Goal: Task Accomplishment & Management: Use online tool/utility

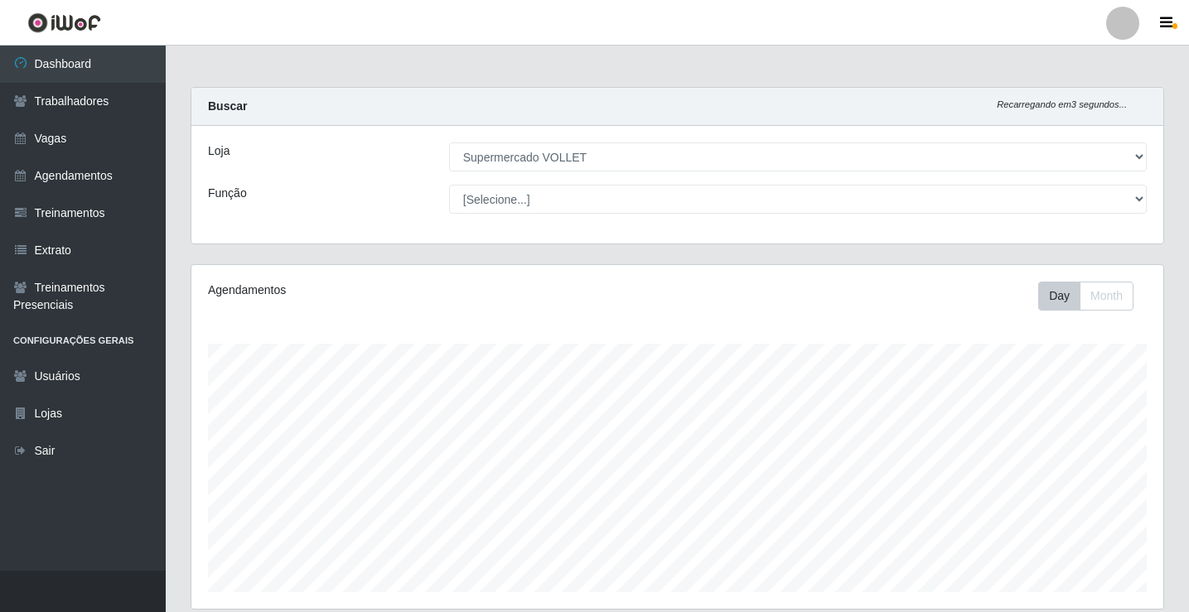
select select "72"
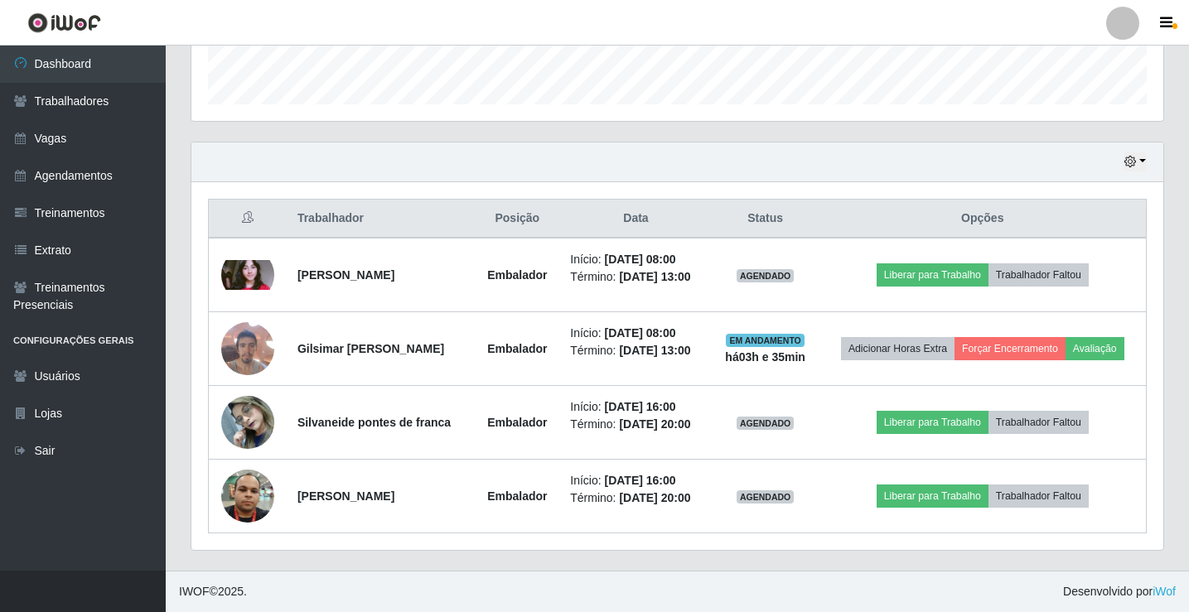
scroll to position [344, 972]
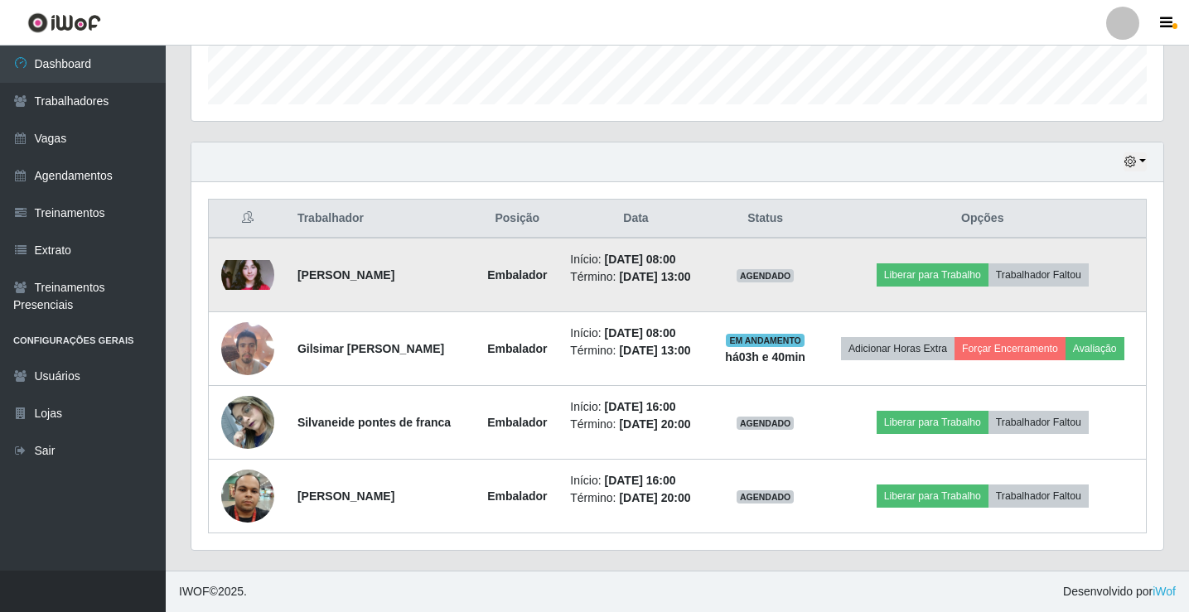
click at [239, 287] on img at bounding box center [247, 275] width 53 height 30
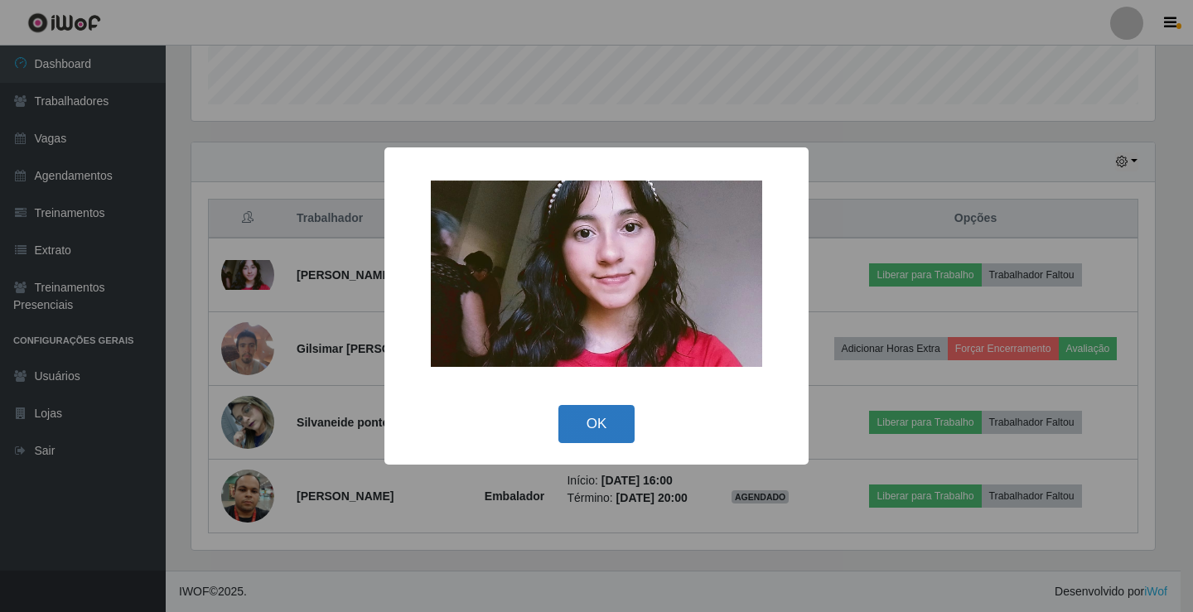
click at [571, 410] on button "OK" at bounding box center [596, 424] width 77 height 39
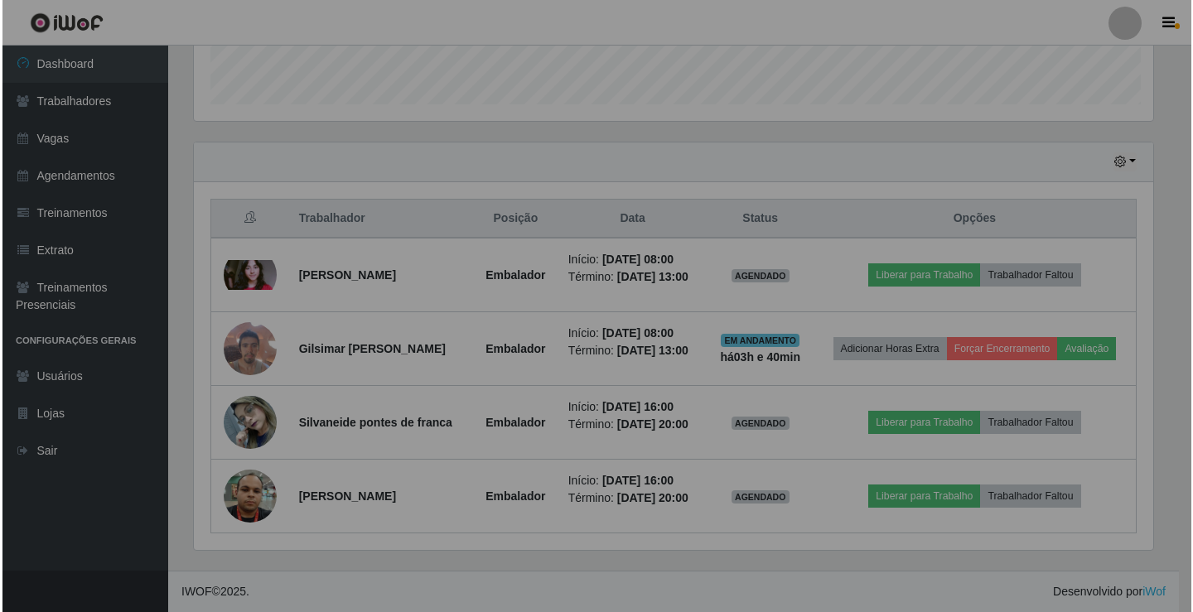
scroll to position [344, 972]
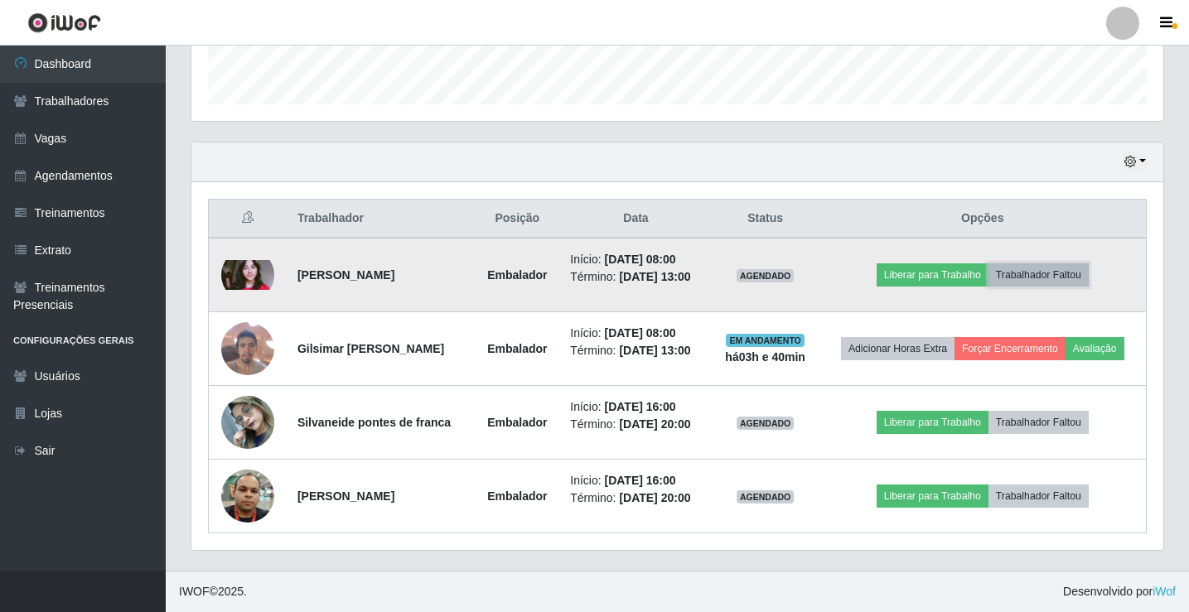
click at [1036, 271] on button "Trabalhador Faltou" at bounding box center [1038, 274] width 100 height 23
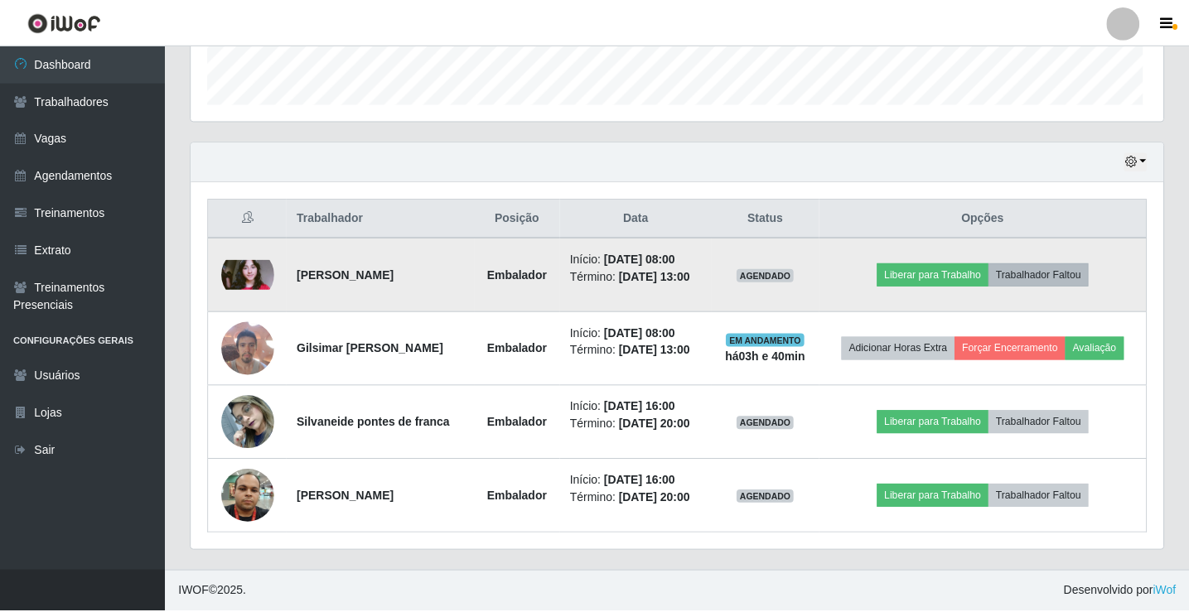
scroll to position [344, 963]
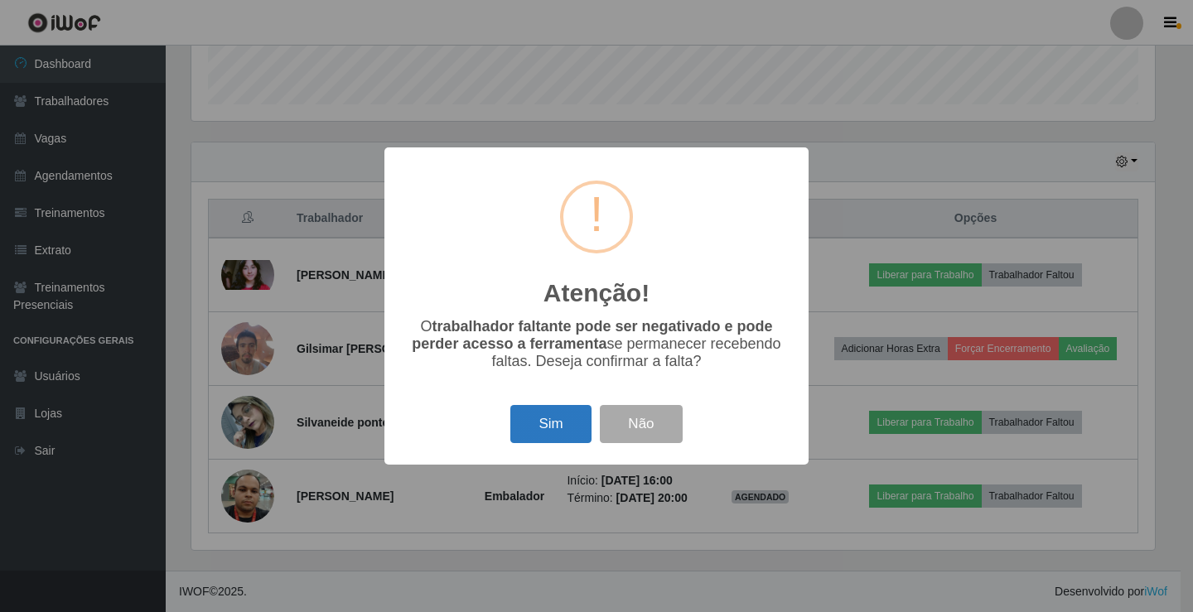
click at [533, 437] on button "Sim" at bounding box center [550, 424] width 80 height 39
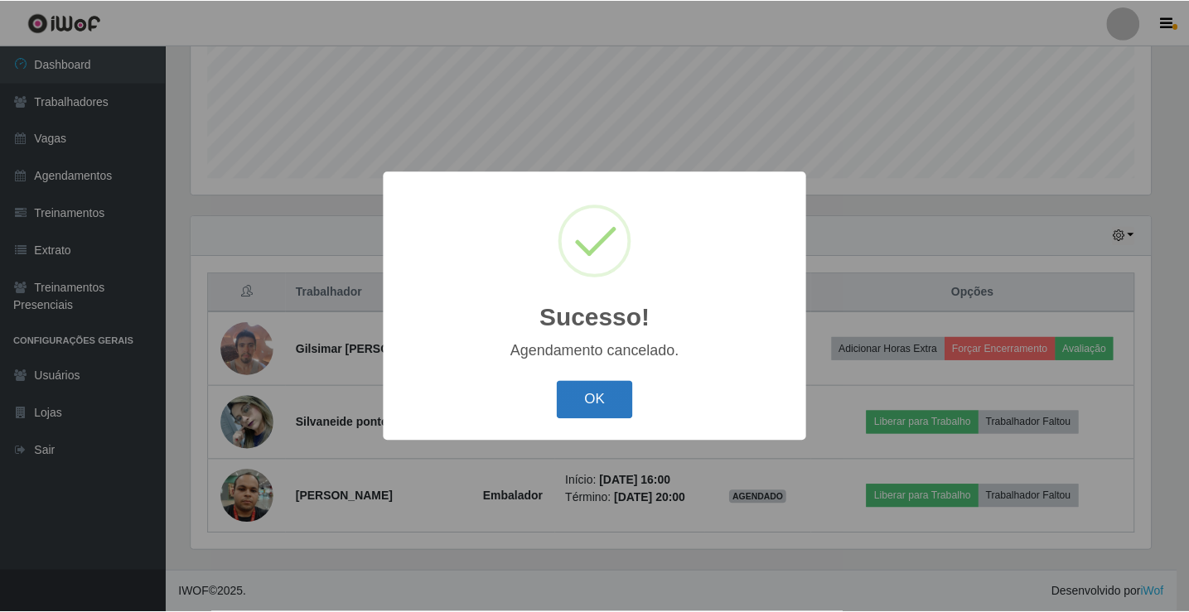
scroll to position [414, 0]
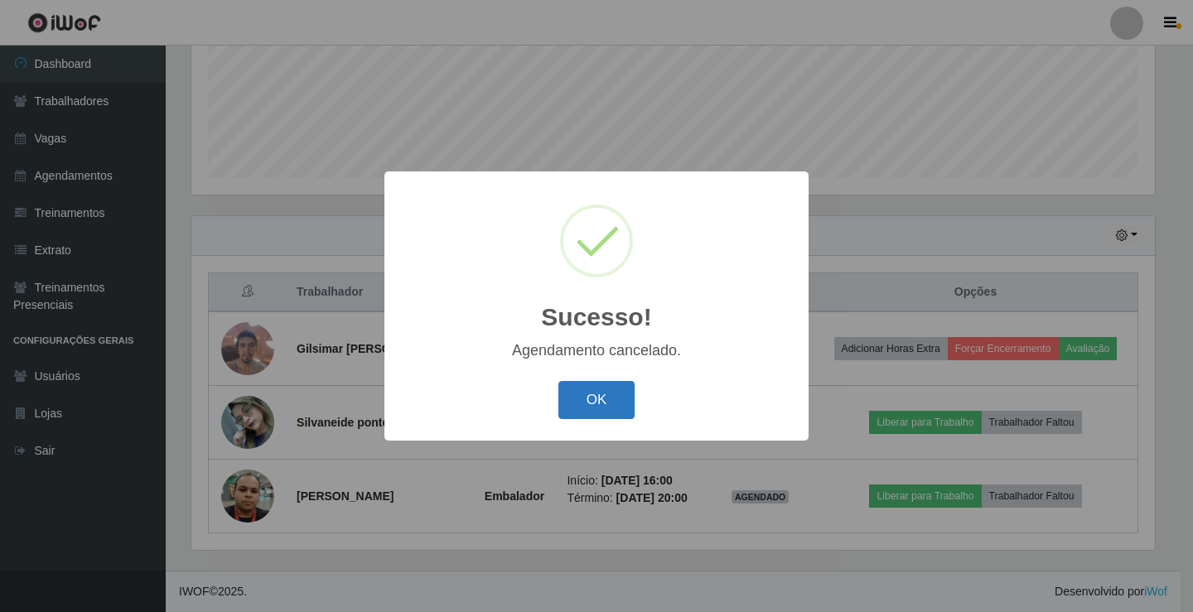
click at [581, 399] on button "OK" at bounding box center [596, 400] width 77 height 39
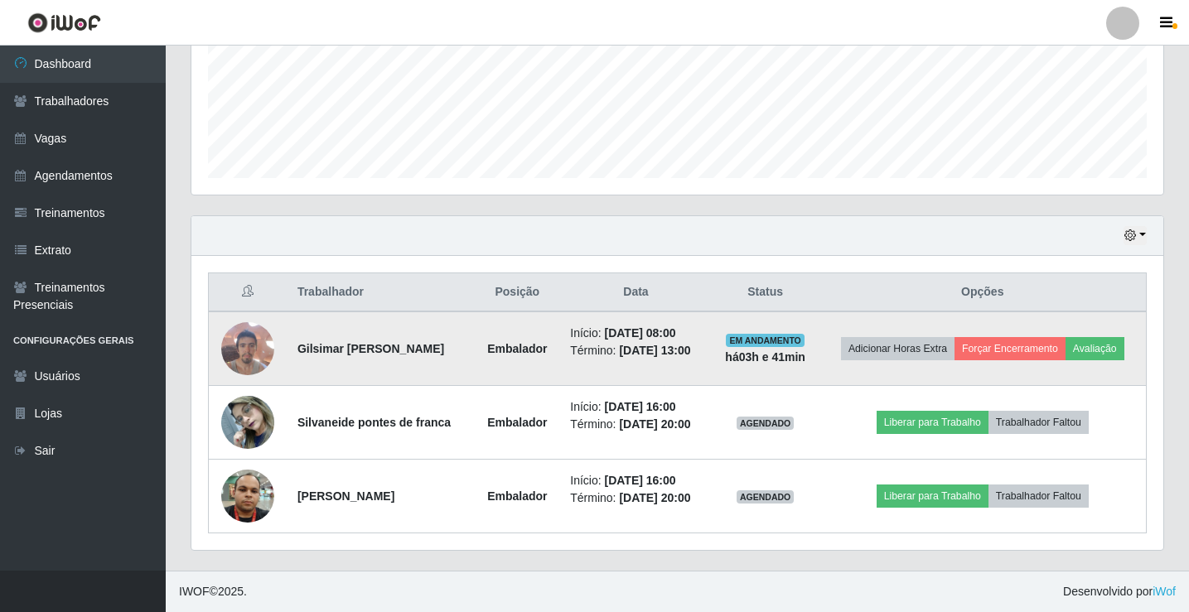
scroll to position [344, 972]
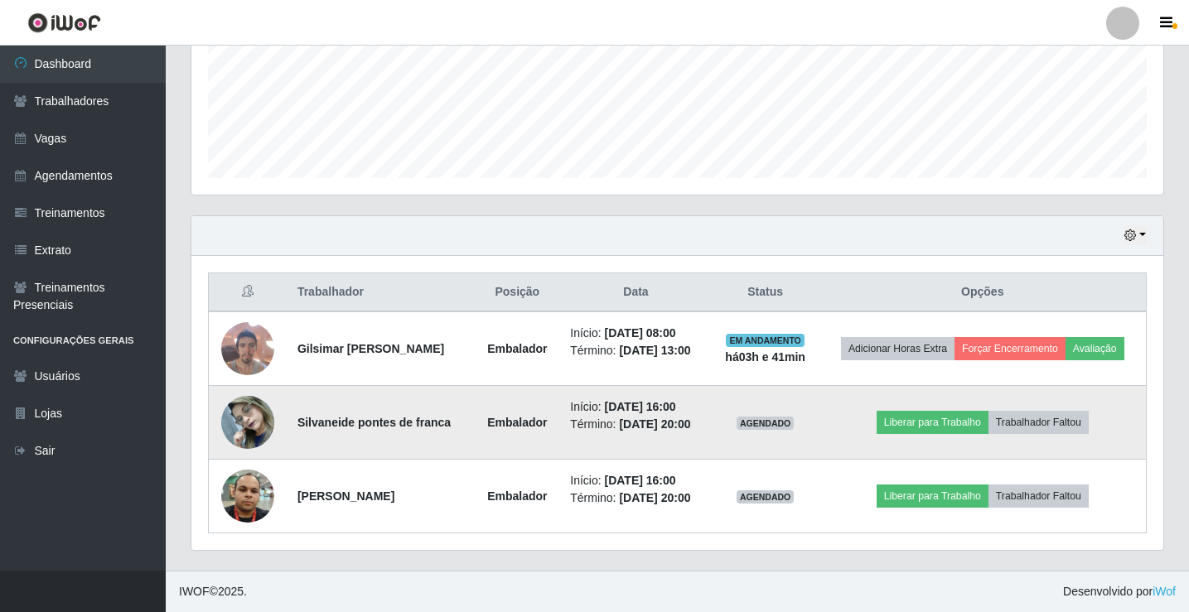
click at [257, 422] on img at bounding box center [247, 422] width 53 height 70
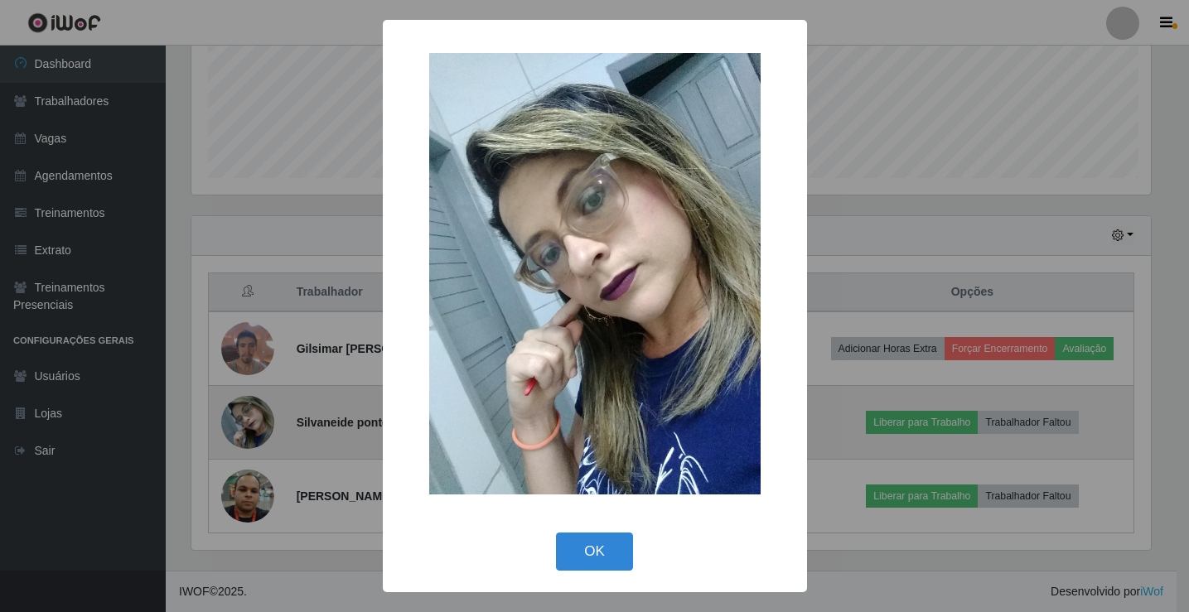
scroll to position [344, 963]
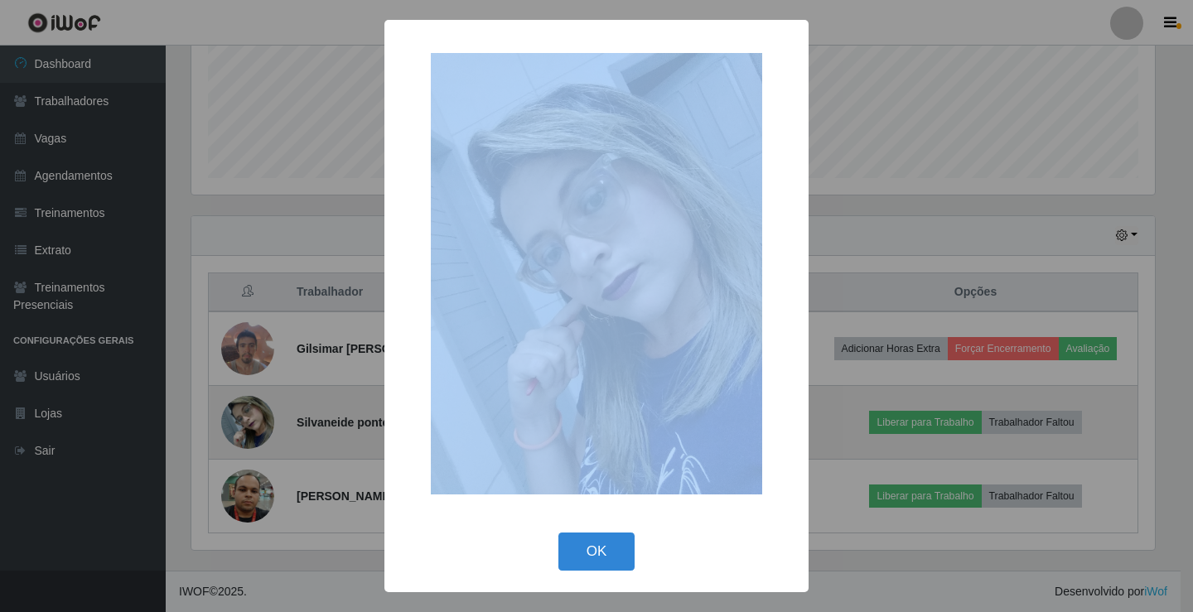
click at [257, 422] on div "× OK Cancel" at bounding box center [596, 306] width 1193 height 612
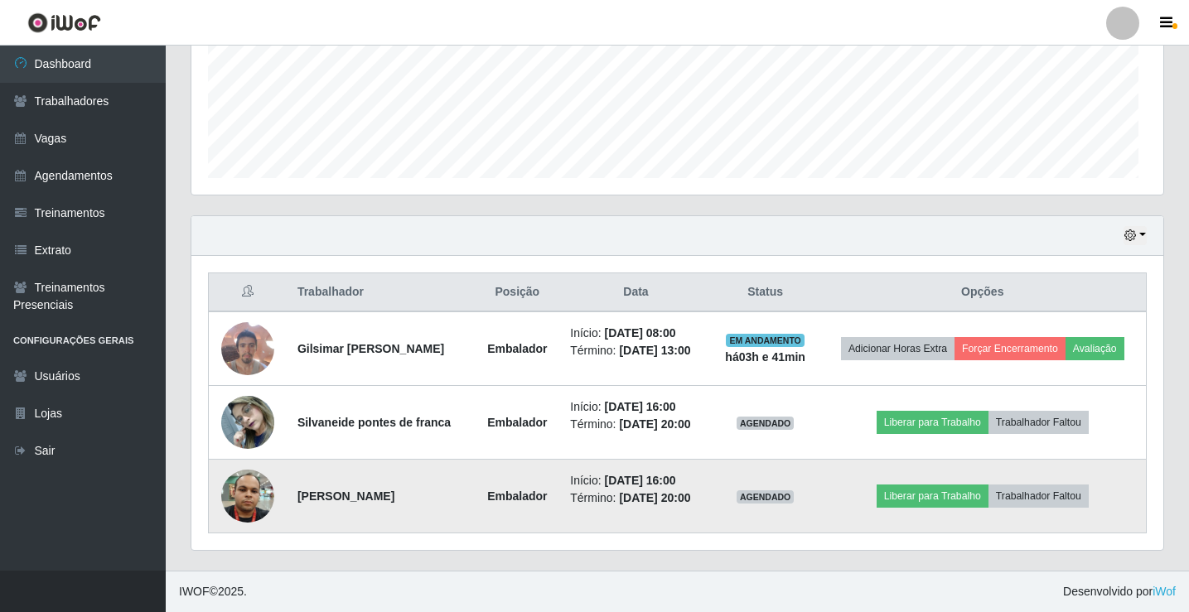
scroll to position [344, 972]
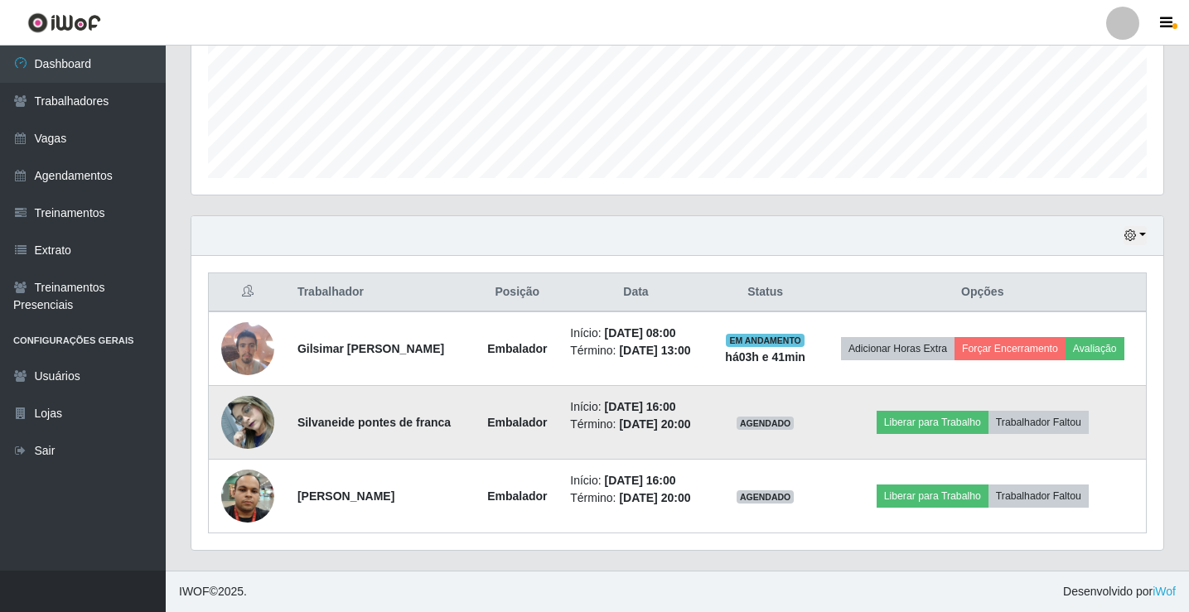
click at [248, 442] on img at bounding box center [247, 422] width 53 height 70
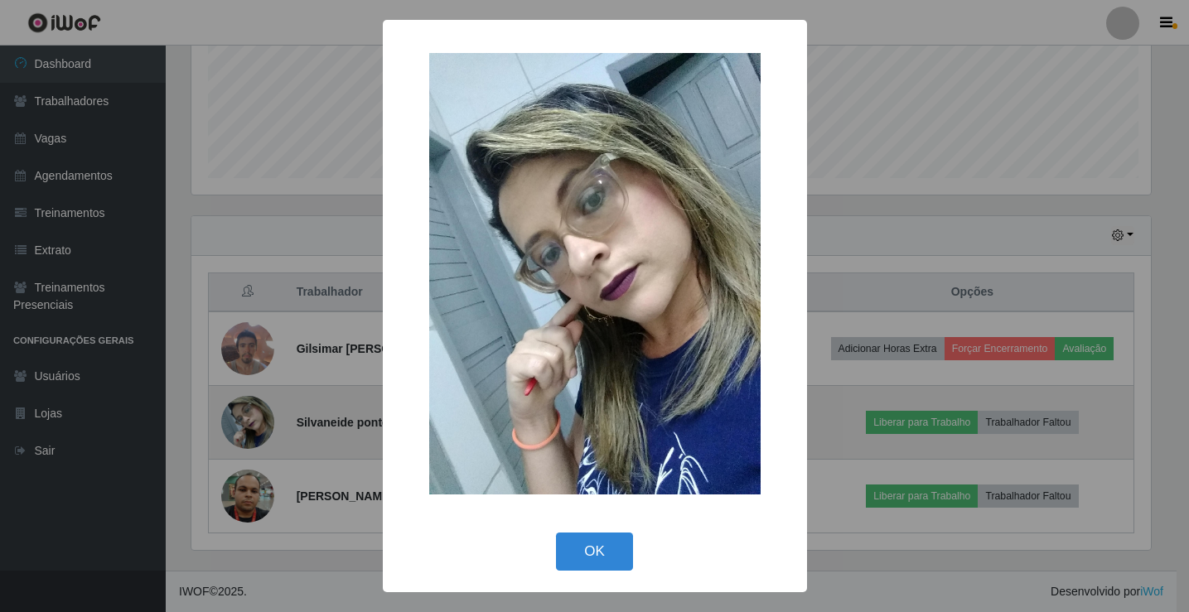
scroll to position [344, 963]
click at [248, 442] on div "× OK Cancel" at bounding box center [596, 306] width 1193 height 612
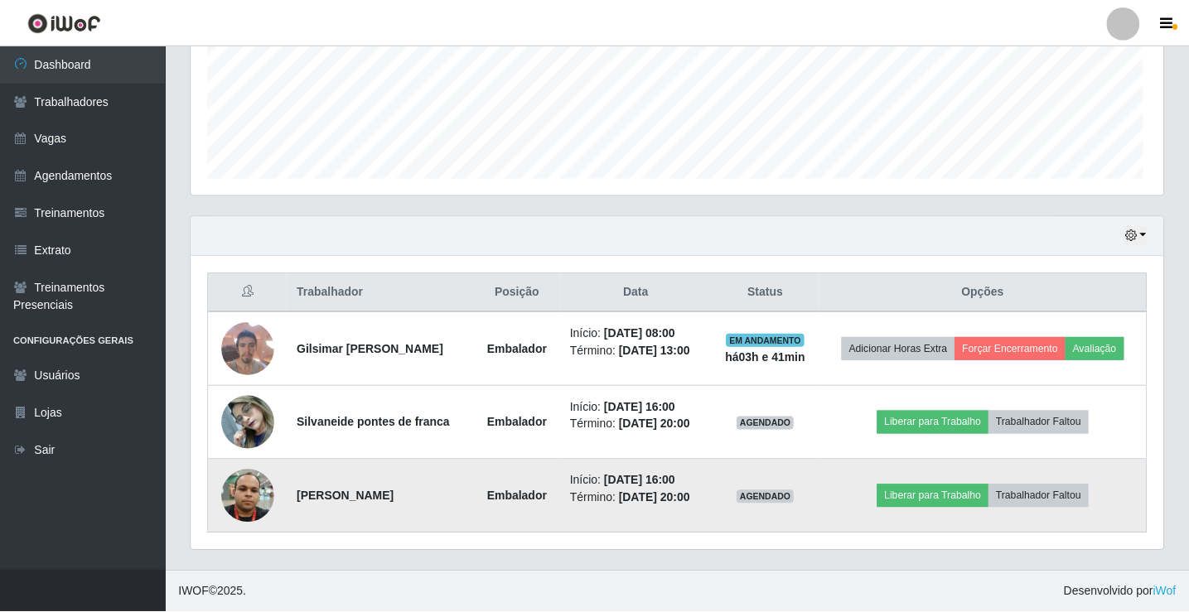
scroll to position [344, 972]
click at [243, 508] on img at bounding box center [247, 495] width 53 height 70
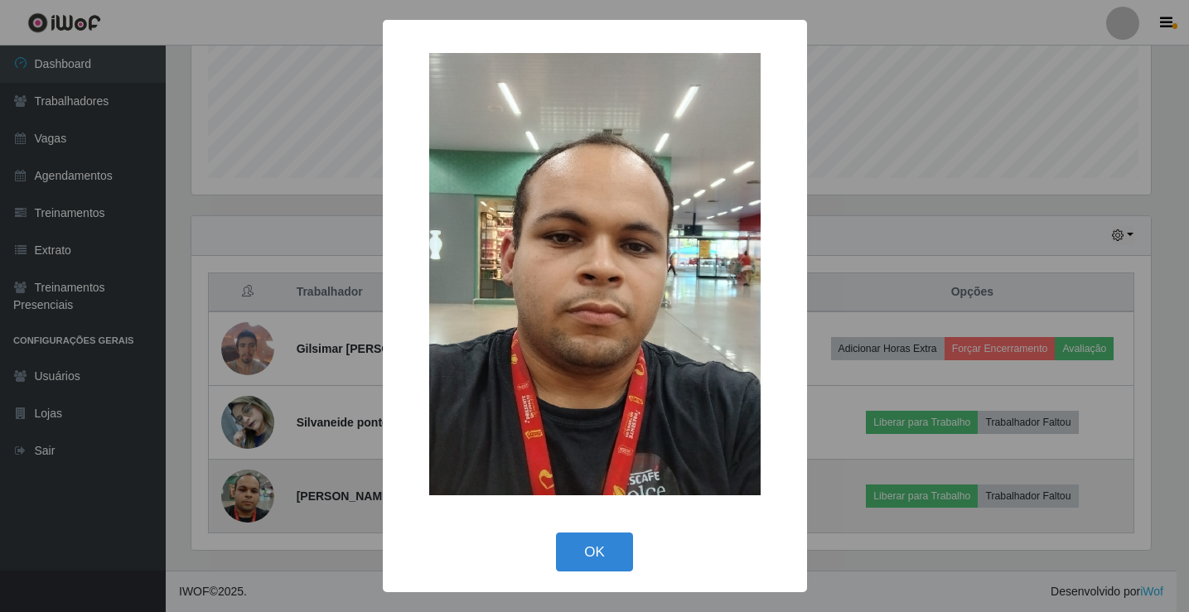
scroll to position [344, 963]
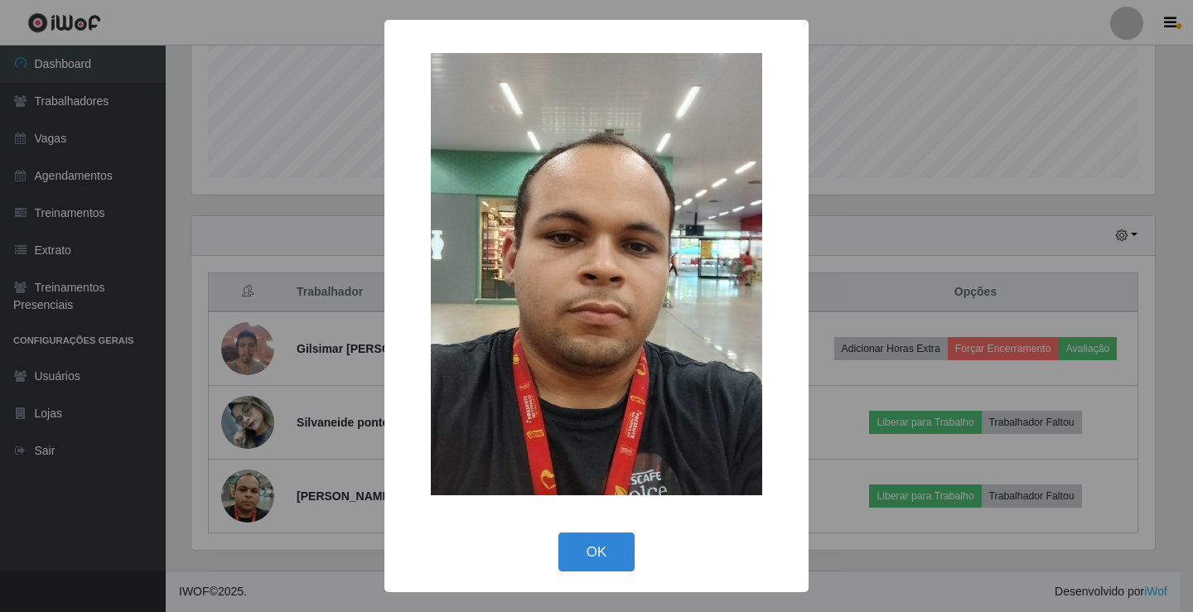
click at [243, 506] on div "× OK Cancel" at bounding box center [596, 306] width 1193 height 612
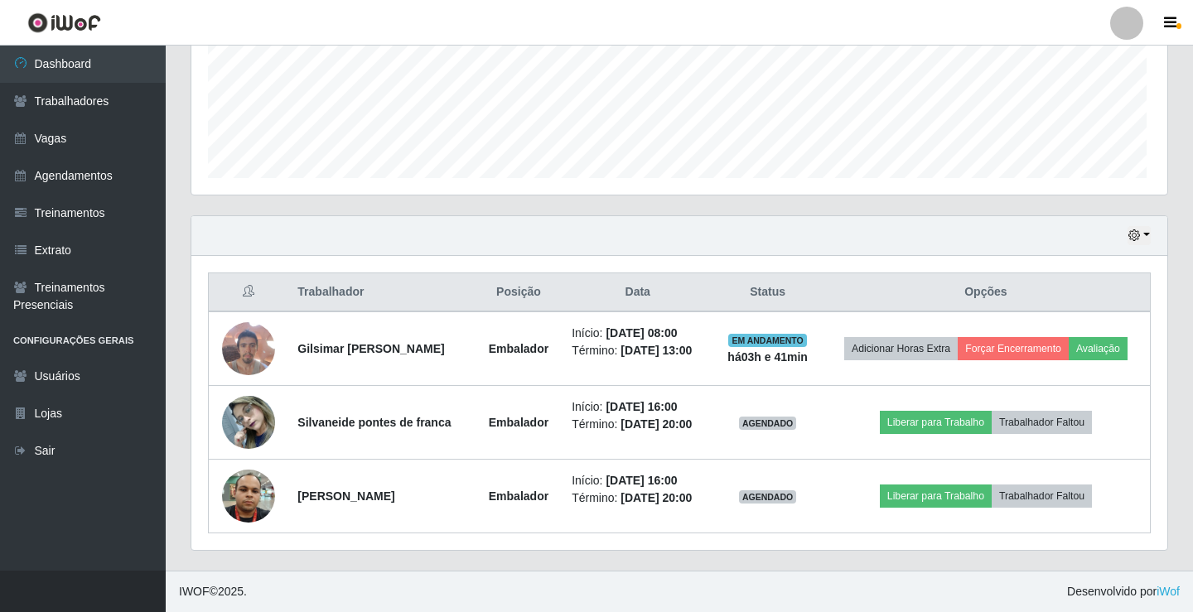
scroll to position [344, 972]
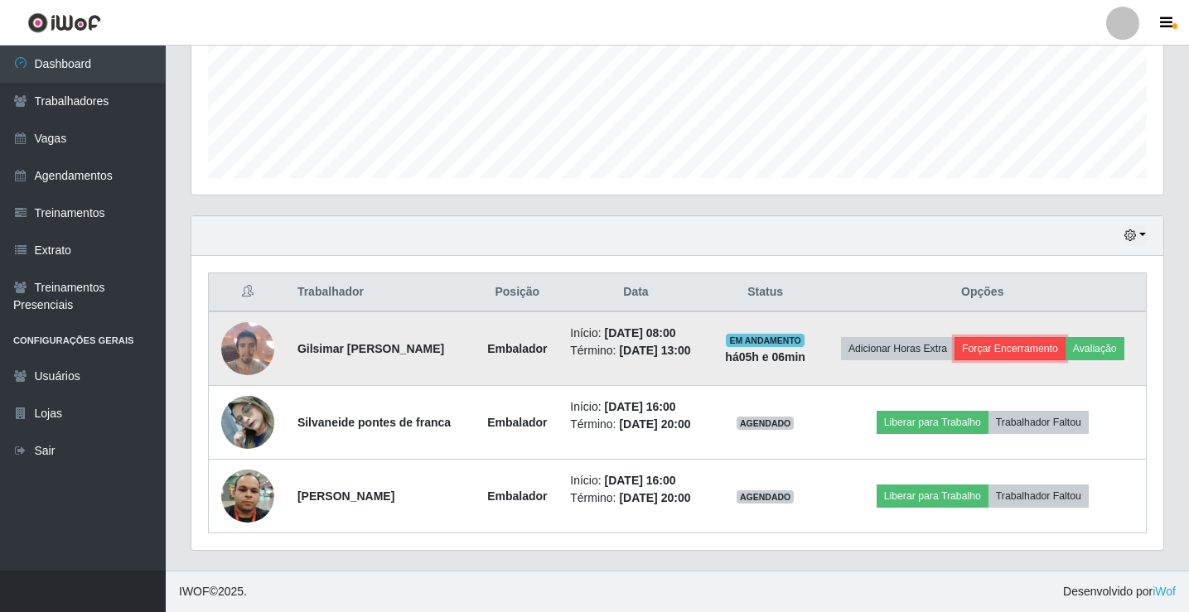
click at [1017, 346] on button "Forçar Encerramento" at bounding box center [1009, 348] width 111 height 23
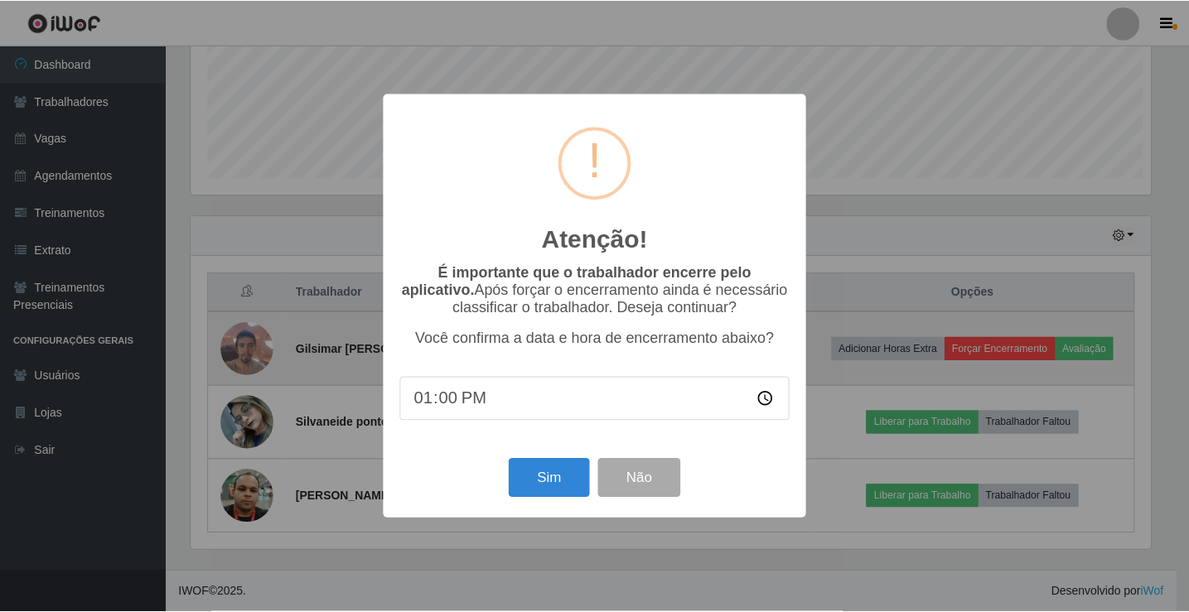
scroll to position [344, 963]
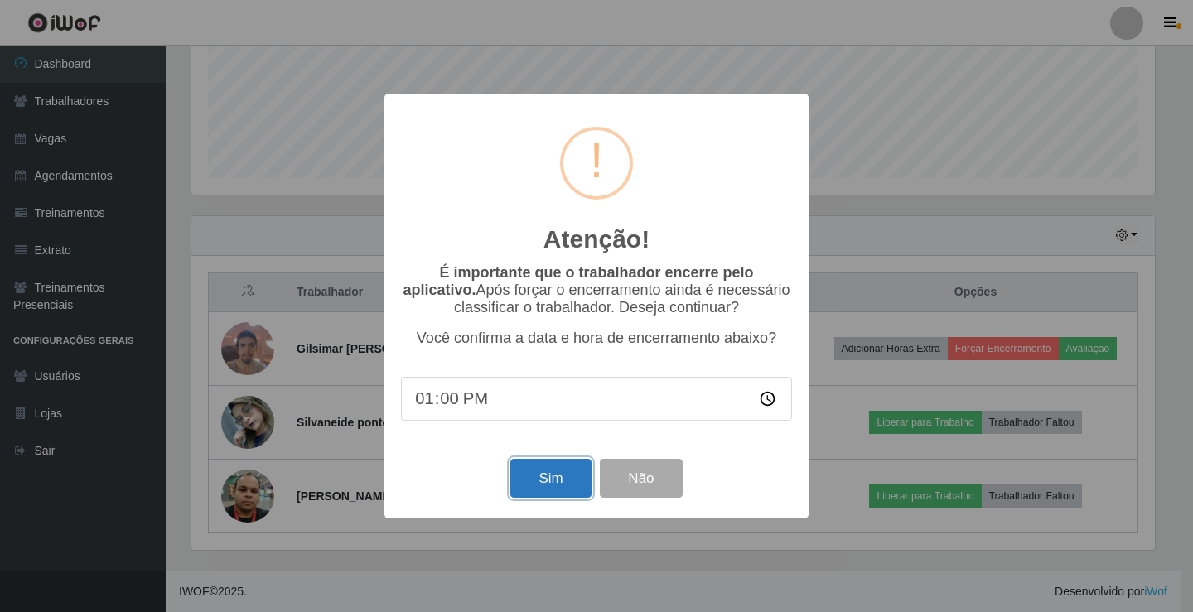
click at [566, 480] on button "Sim" at bounding box center [550, 478] width 80 height 39
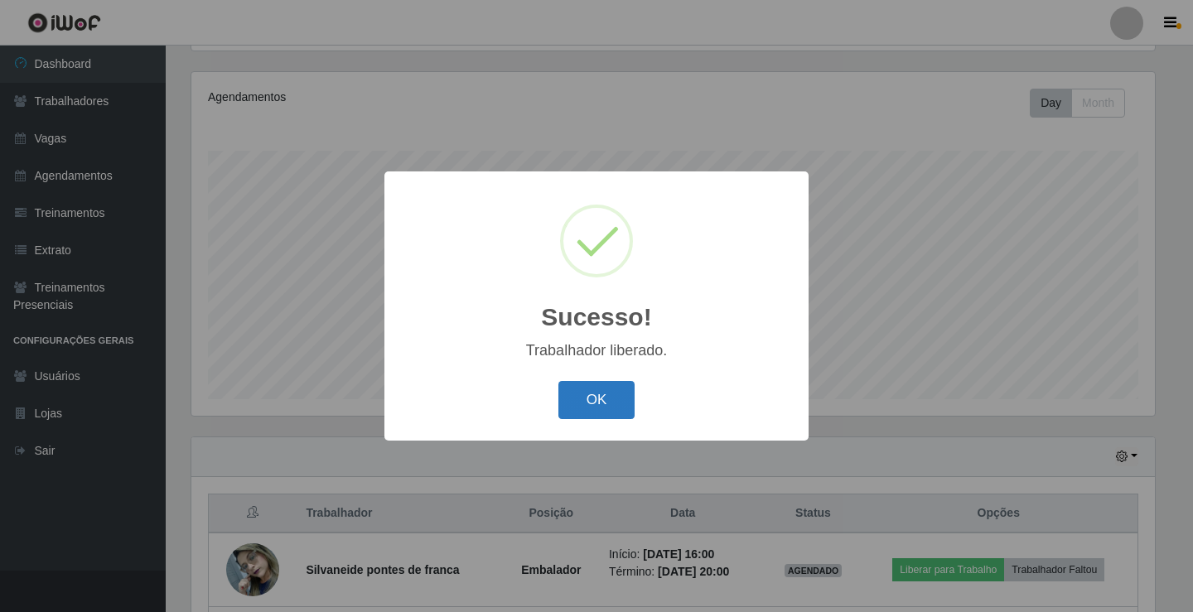
click at [605, 403] on button "OK" at bounding box center [596, 400] width 77 height 39
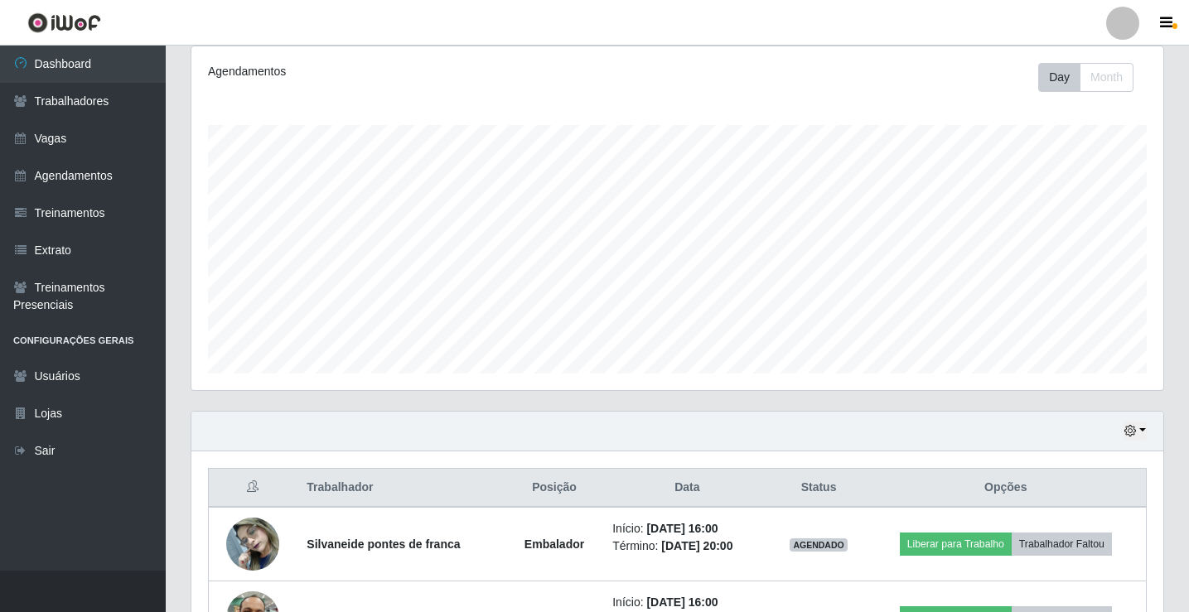
scroll to position [340, 0]
